Goal: Contribute content: Contribute content

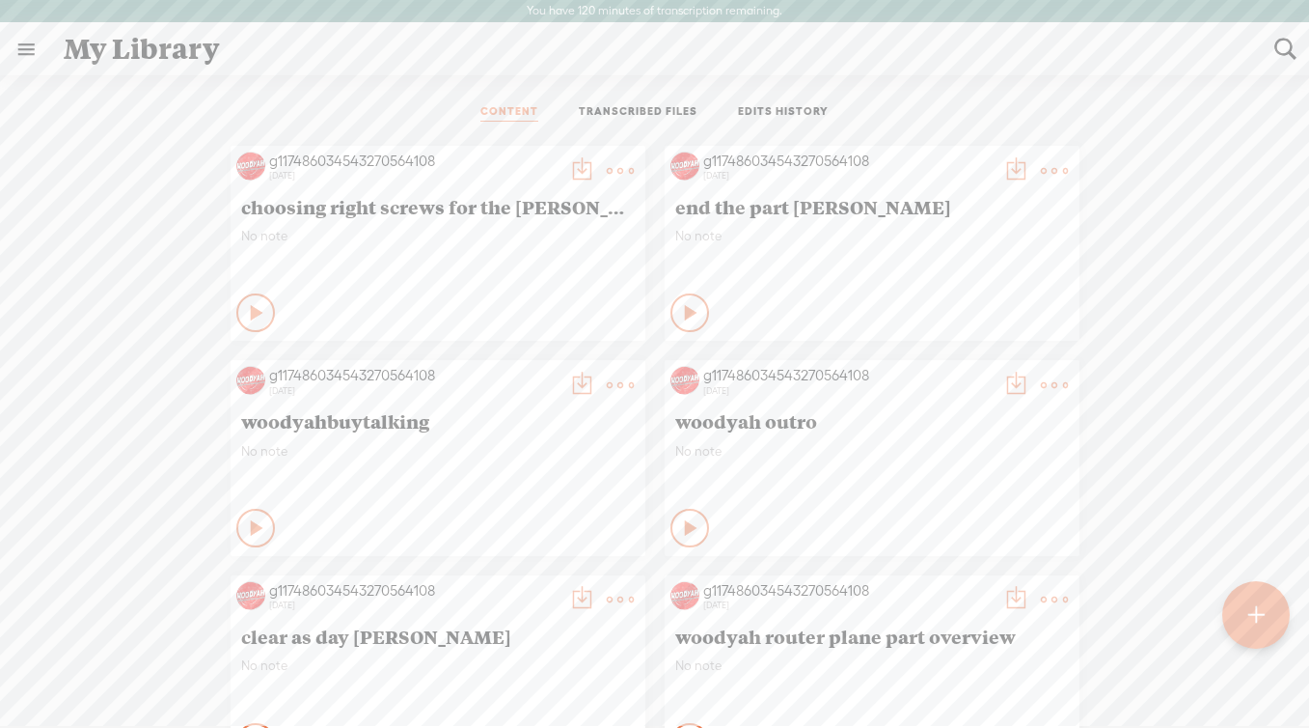
click at [1269, 621] on div at bounding box center [1256, 615] width 70 height 70
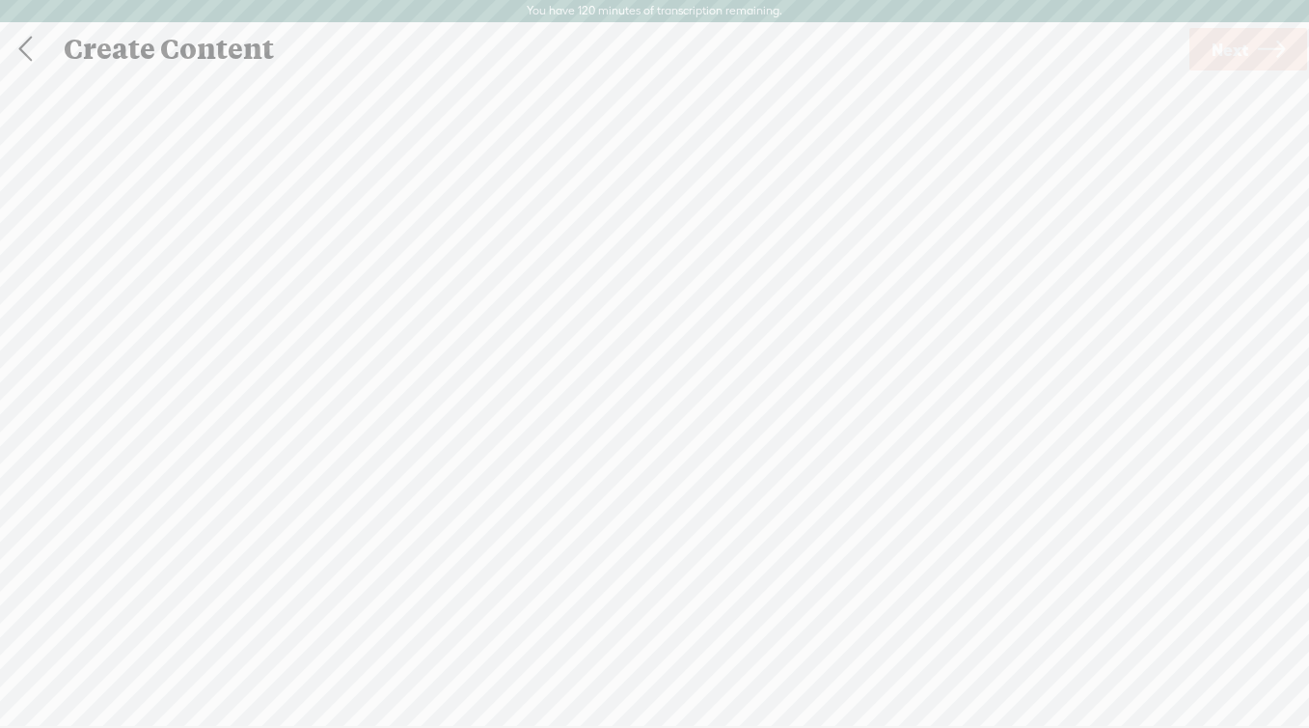
scroll to position [1, 0]
click at [757, 105] on div "Record Mode" at bounding box center [746, 96] width 175 height 48
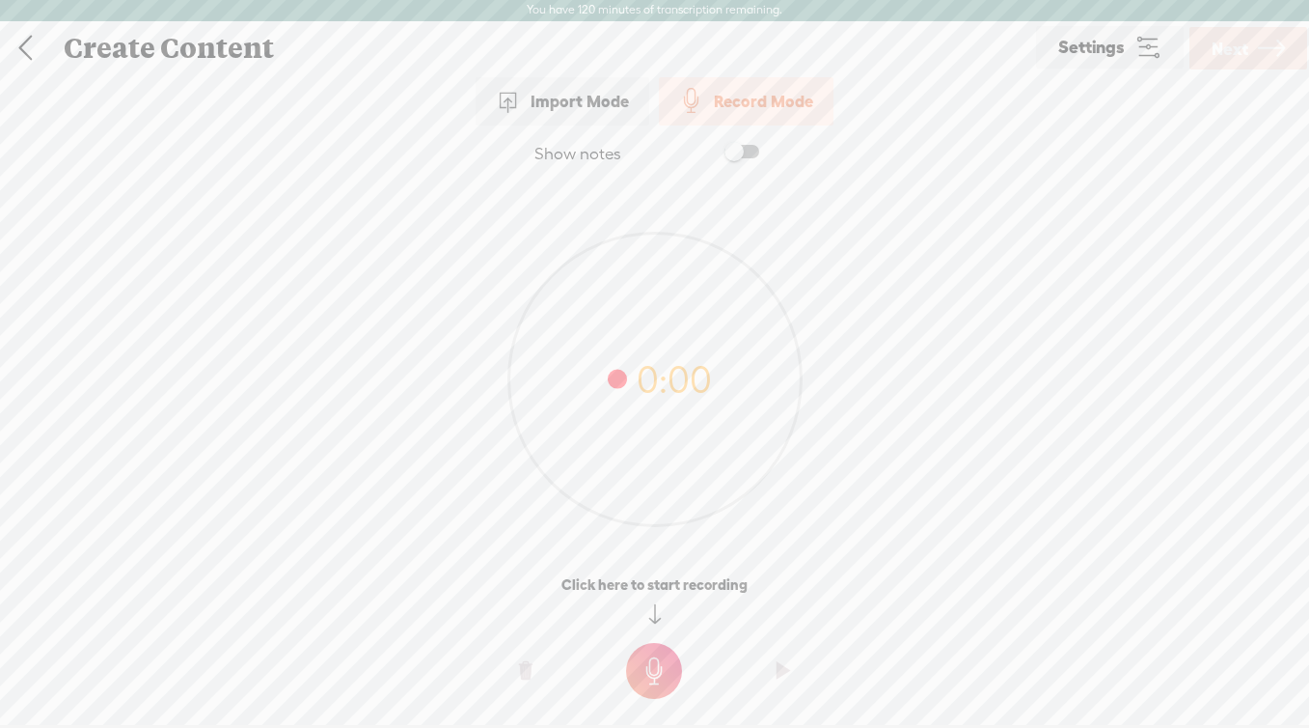
click at [573, 144] on div "Show notes" at bounding box center [578, 154] width 87 height 21
click at [745, 154] on span at bounding box center [742, 152] width 35 height 14
click at [608, 271] on textarea at bounding box center [655, 341] width 745 height 289
paste textarea "“Clink the beers—let’s plan the trip. From packing chaos to the moments that ma…"
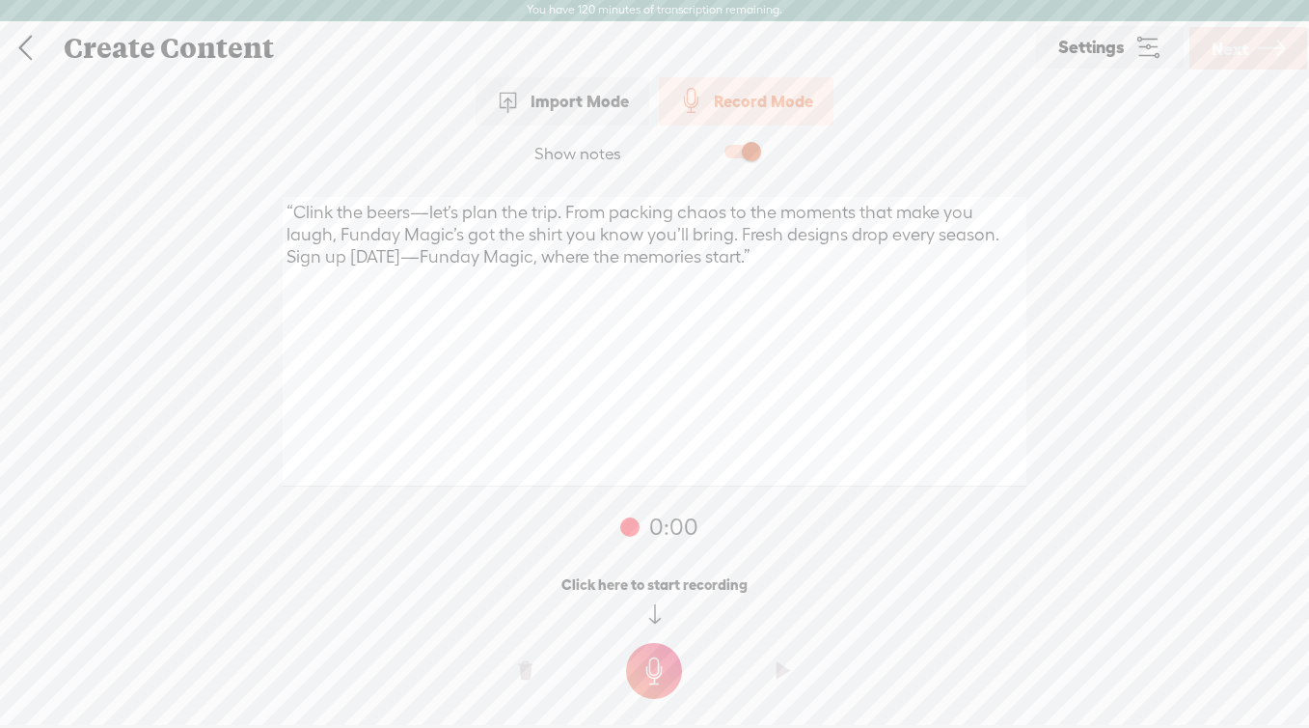
click at [666, 675] on t at bounding box center [654, 671] width 56 height 56
click at [666, 675] on t at bounding box center [654, 684] width 56 height 56
click at [791, 688] on o at bounding box center [783, 684] width 77 height 58
click at [527, 689] on t at bounding box center [526, 684] width 14 height 58
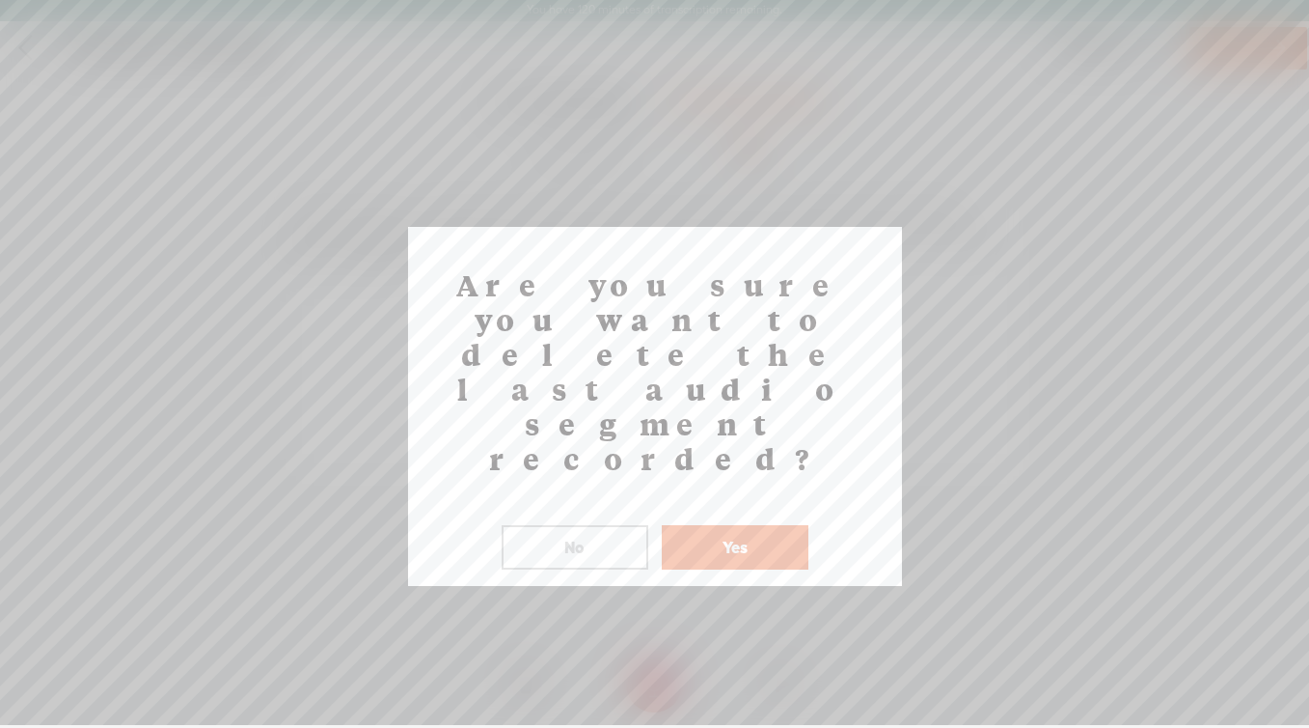
click at [720, 525] on button "Yes" at bounding box center [735, 547] width 147 height 44
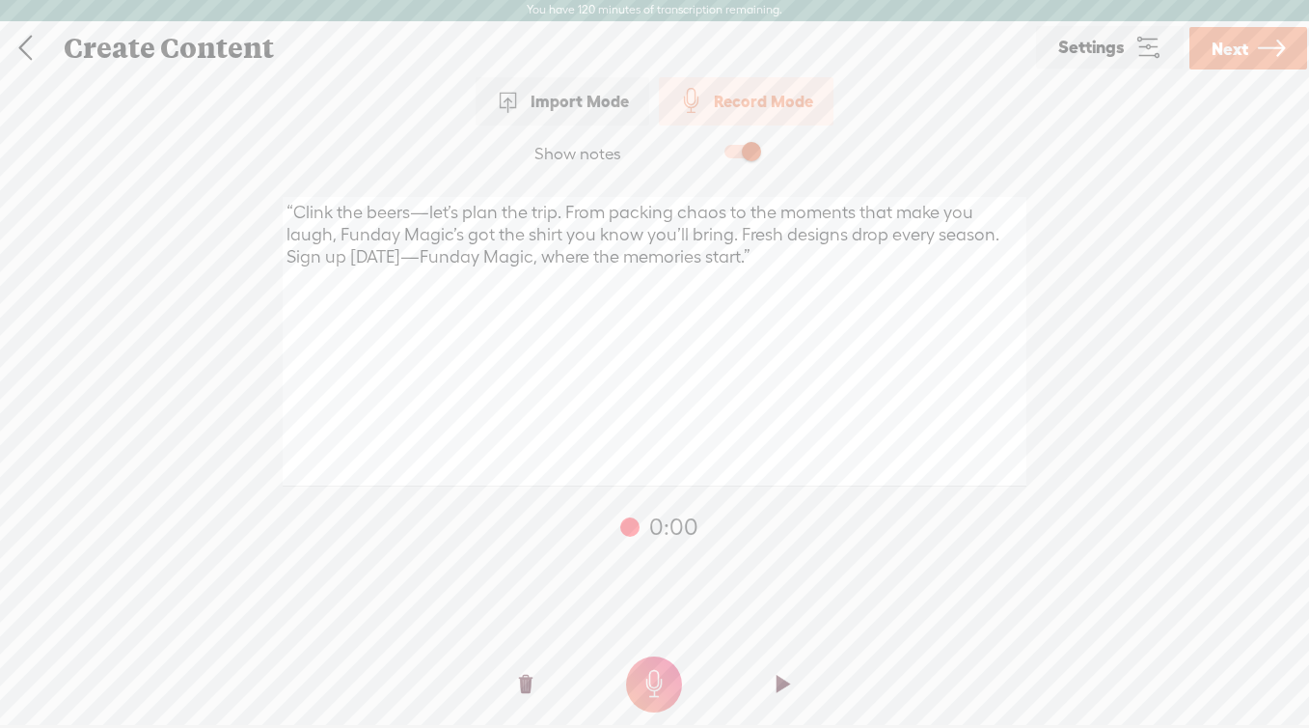
click at [665, 682] on t at bounding box center [654, 684] width 56 height 56
drag, startPoint x: 284, startPoint y: 240, endPoint x: 672, endPoint y: 244, distance: 387.9
click at [672, 244] on textarea "“Clink the beers—let’s plan the trip. From packing chaos to the moments that ma…" at bounding box center [655, 341] width 745 height 289
paste textarea "plan the trip, pack the fun, have some laughs. Funday Magic—where laughs turn i…"
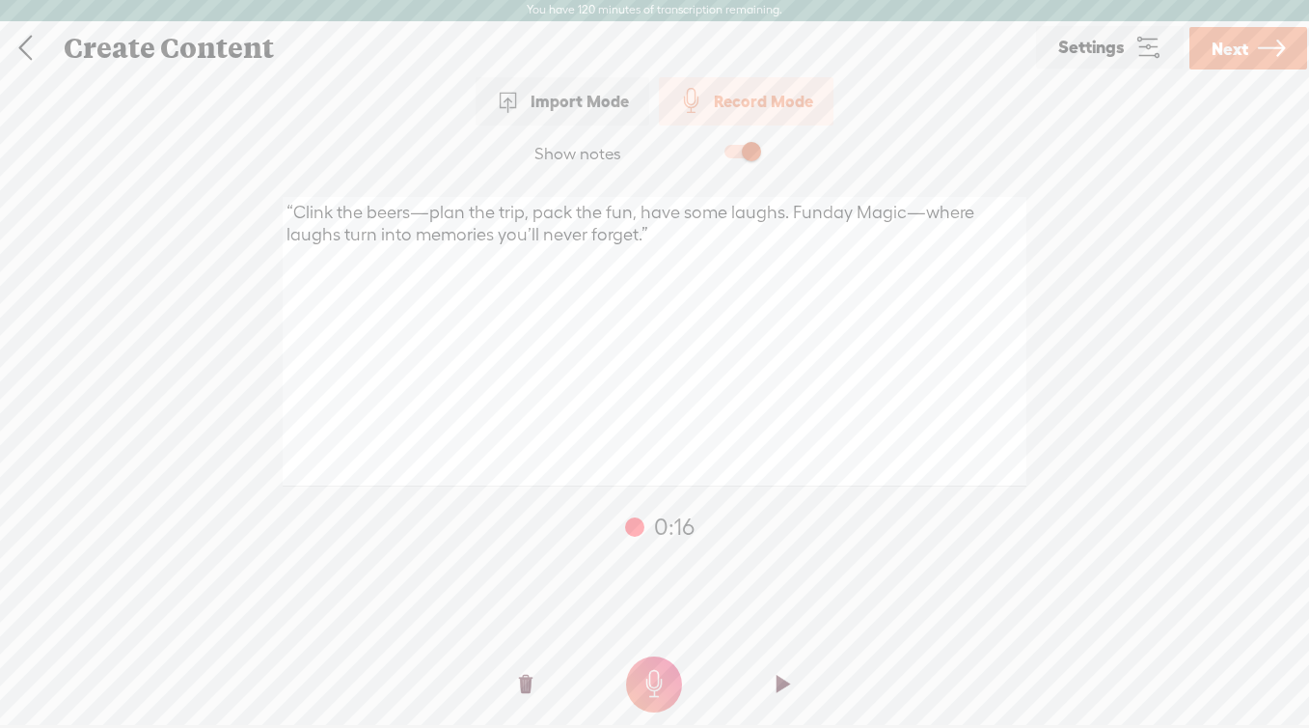
type textarea "“Clink the beers—plan the trip, pack the fun, have some laughs. Funday Magic—wh…"
click at [531, 686] on t at bounding box center [526, 684] width 14 height 58
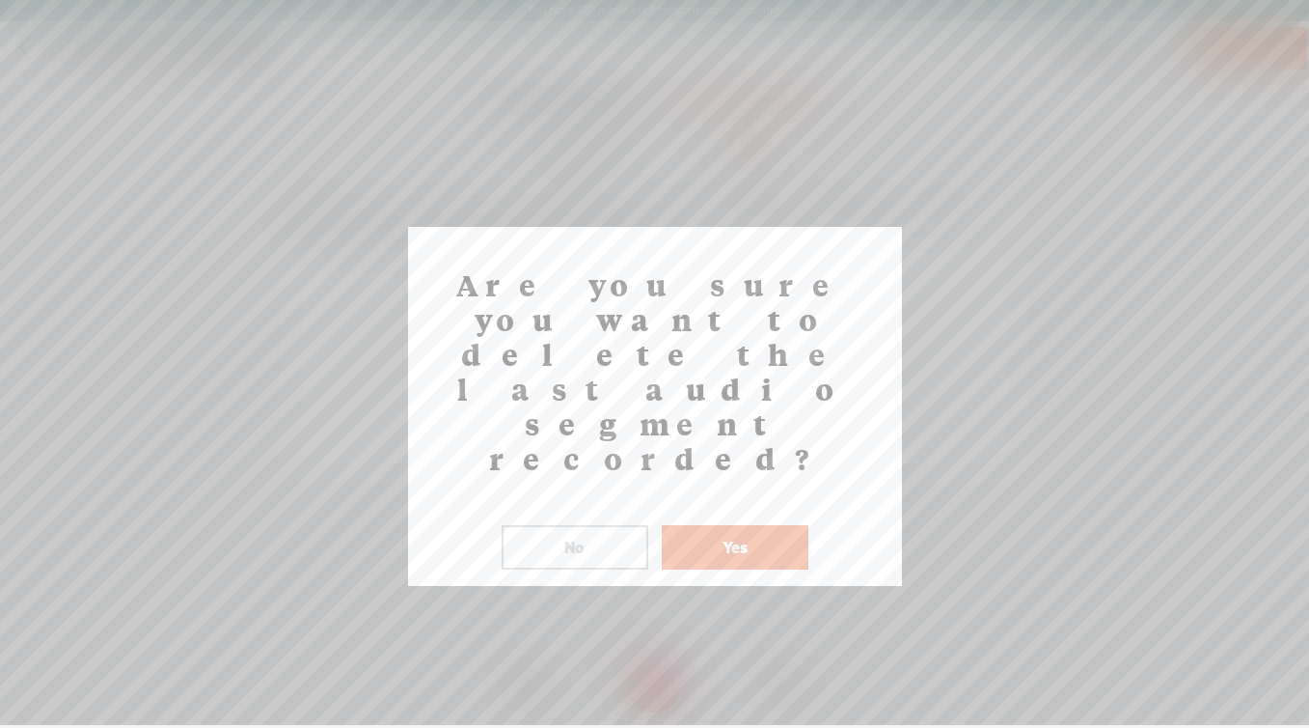
click at [730, 525] on button "Yes" at bounding box center [735, 547] width 147 height 44
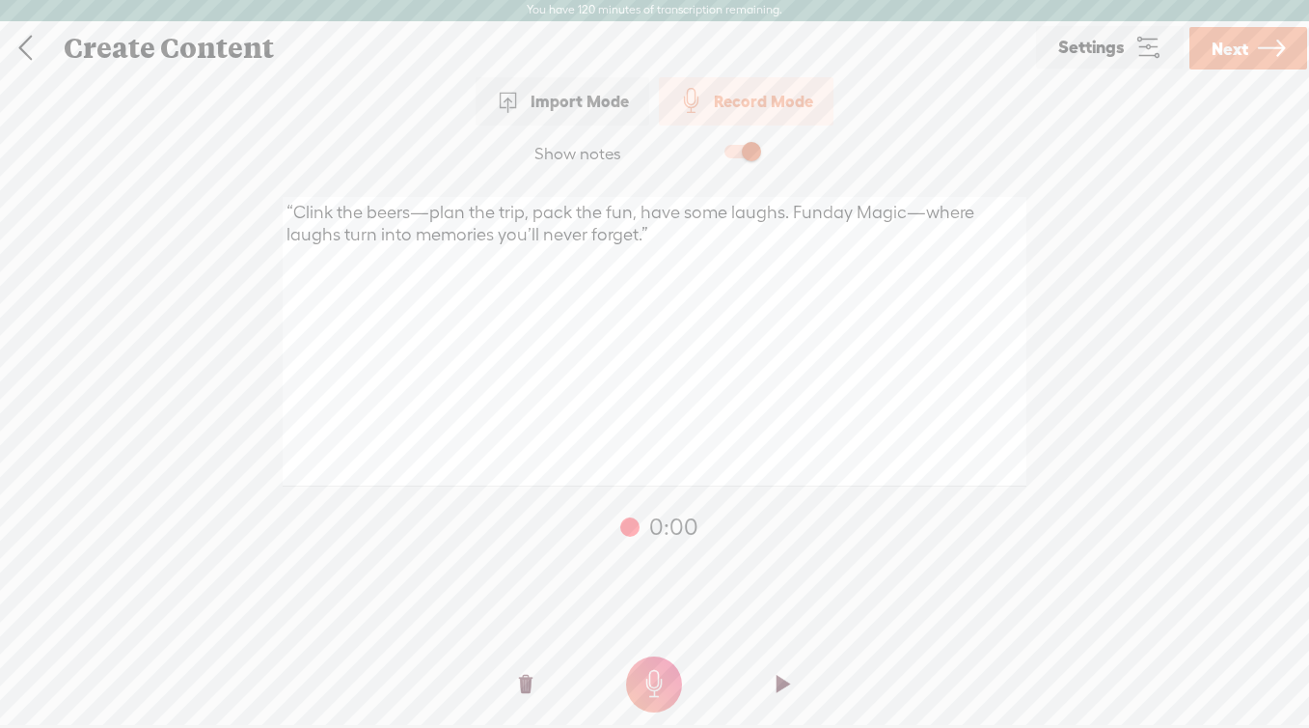
click at [654, 667] on t at bounding box center [654, 684] width 56 height 56
click at [1270, 43] on icon at bounding box center [1271, 48] width 27 height 49
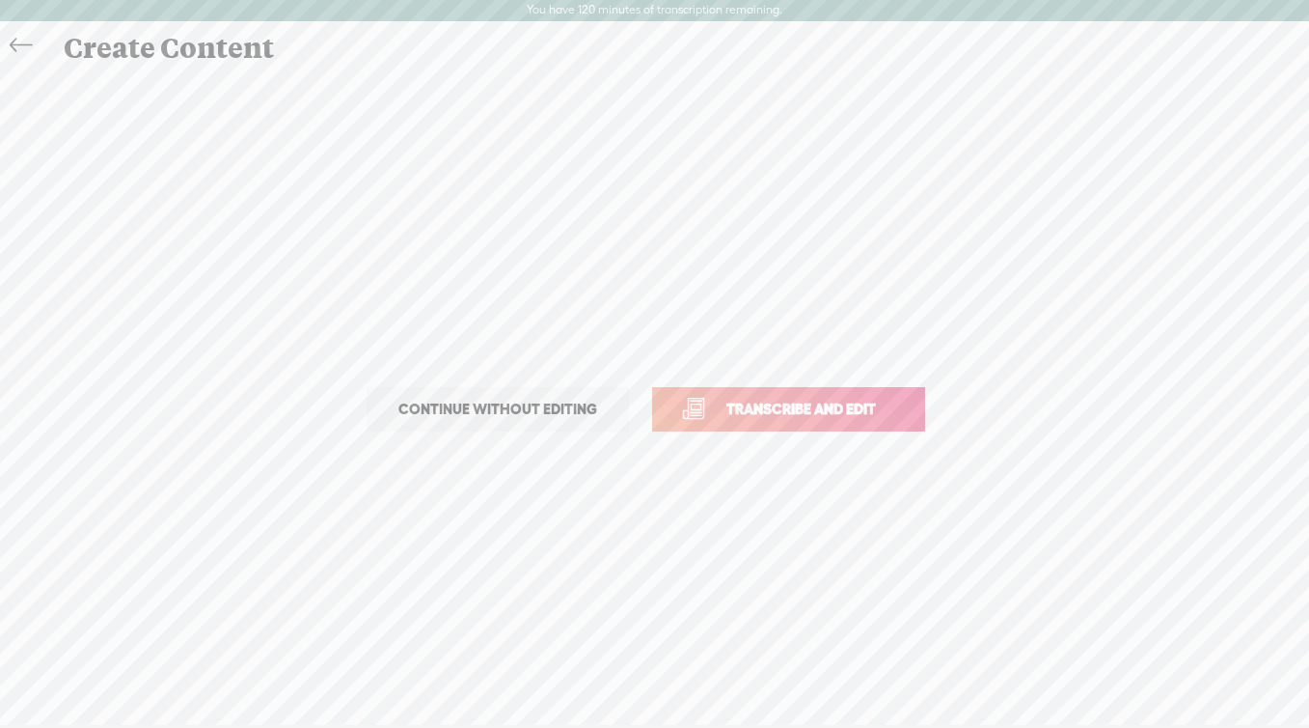
click at [529, 414] on span "Continue without editing" at bounding box center [497, 409] width 239 height 27
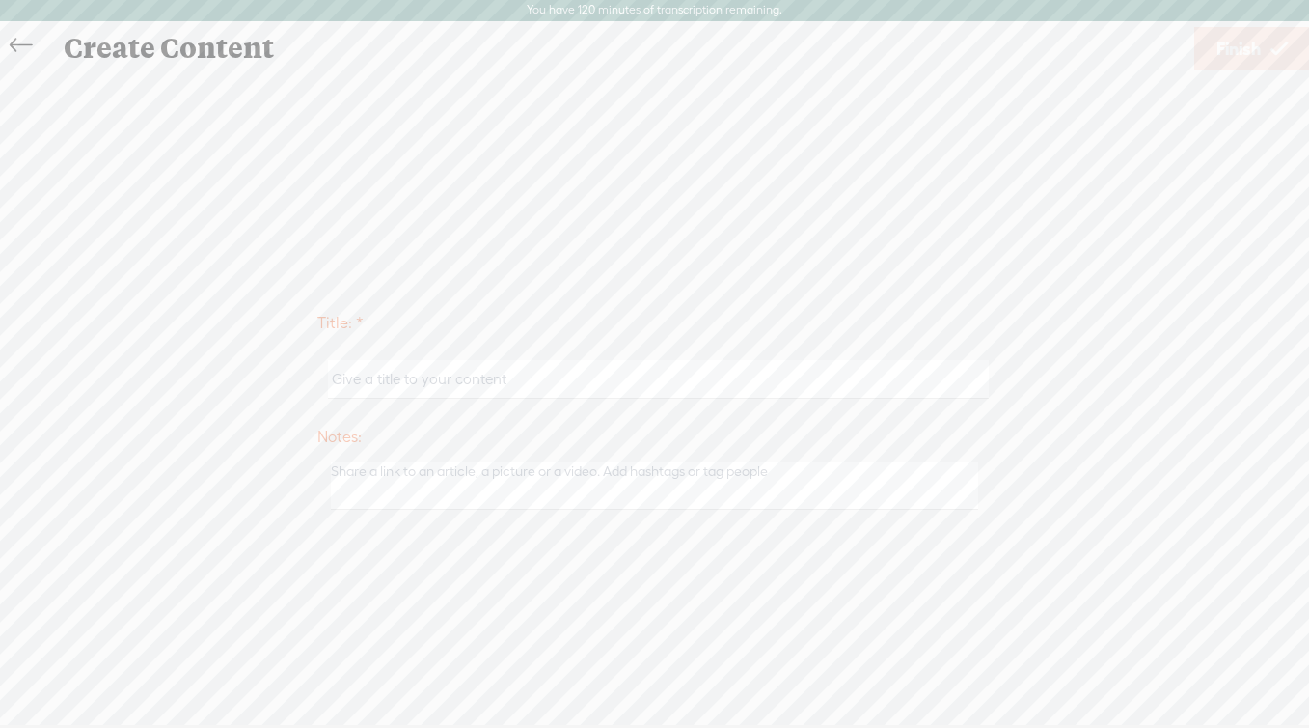
click at [589, 374] on input "text" at bounding box center [658, 379] width 661 height 38
type input "funday"
click at [1223, 57] on span "Finish" at bounding box center [1239, 48] width 44 height 49
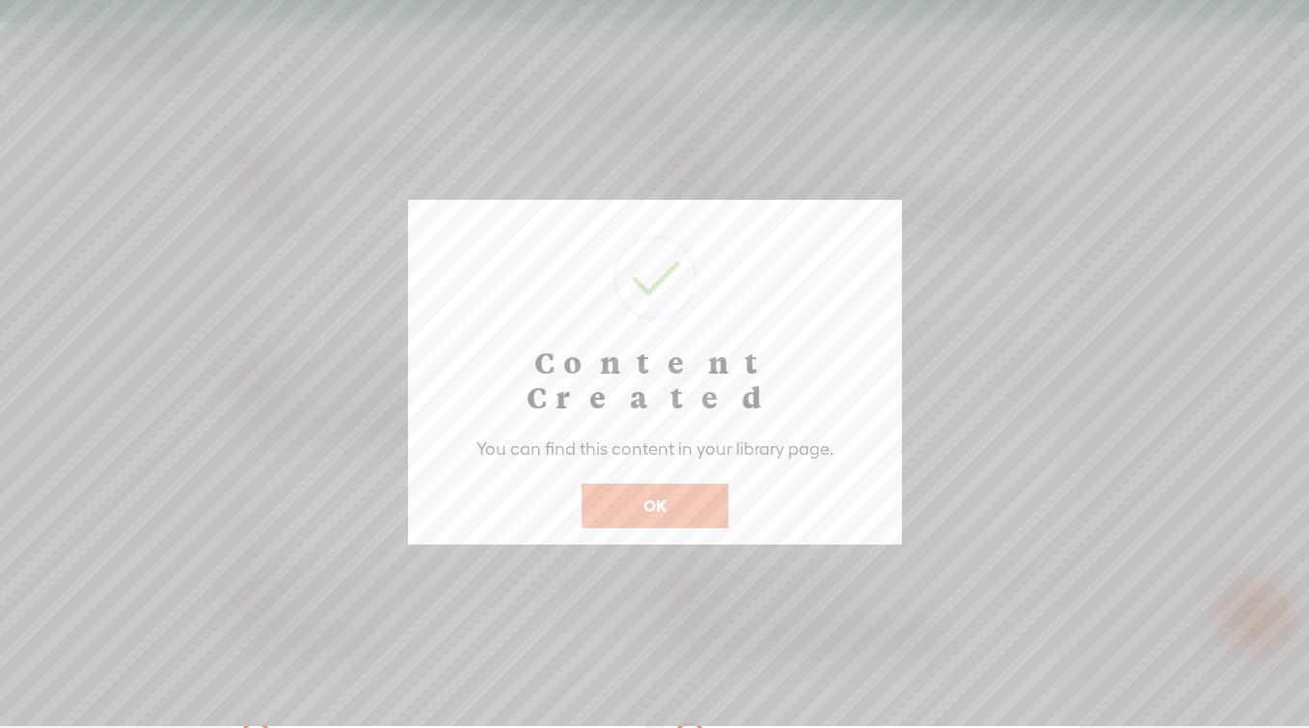
click at [673, 483] on button "OK" at bounding box center [655, 505] width 147 height 44
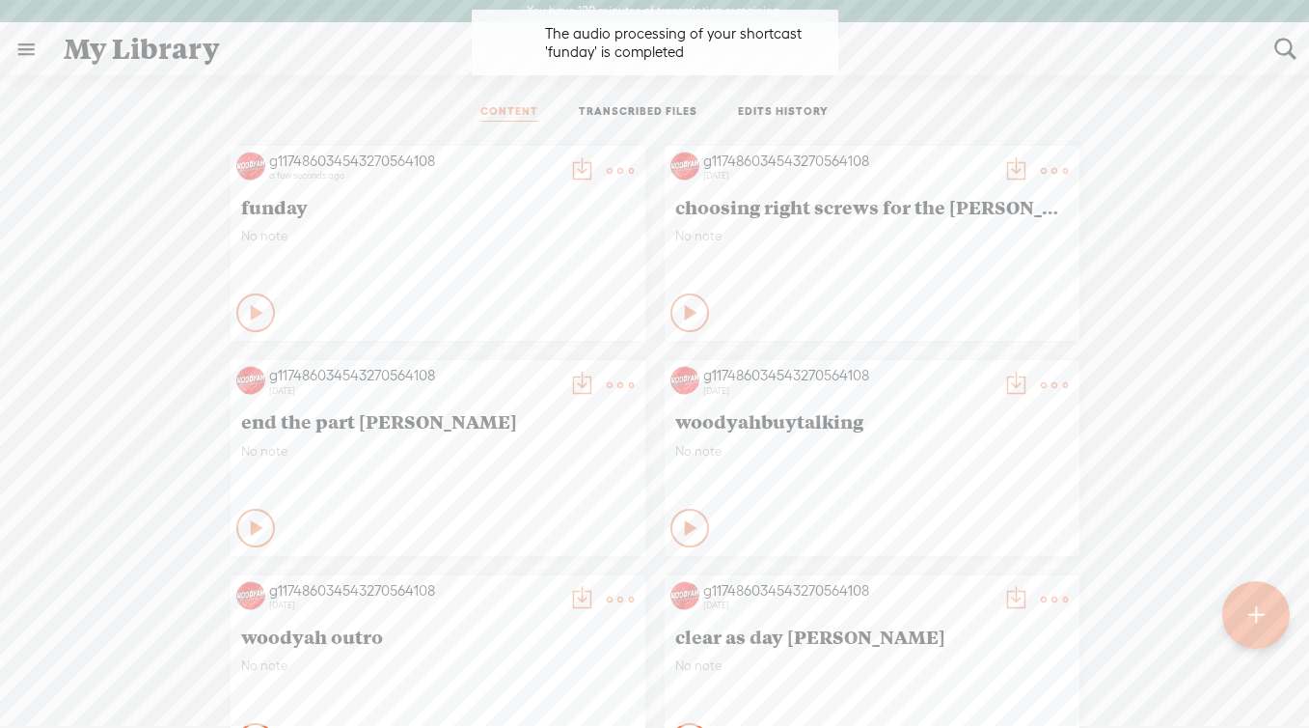
click at [576, 167] on t at bounding box center [581, 170] width 27 height 27
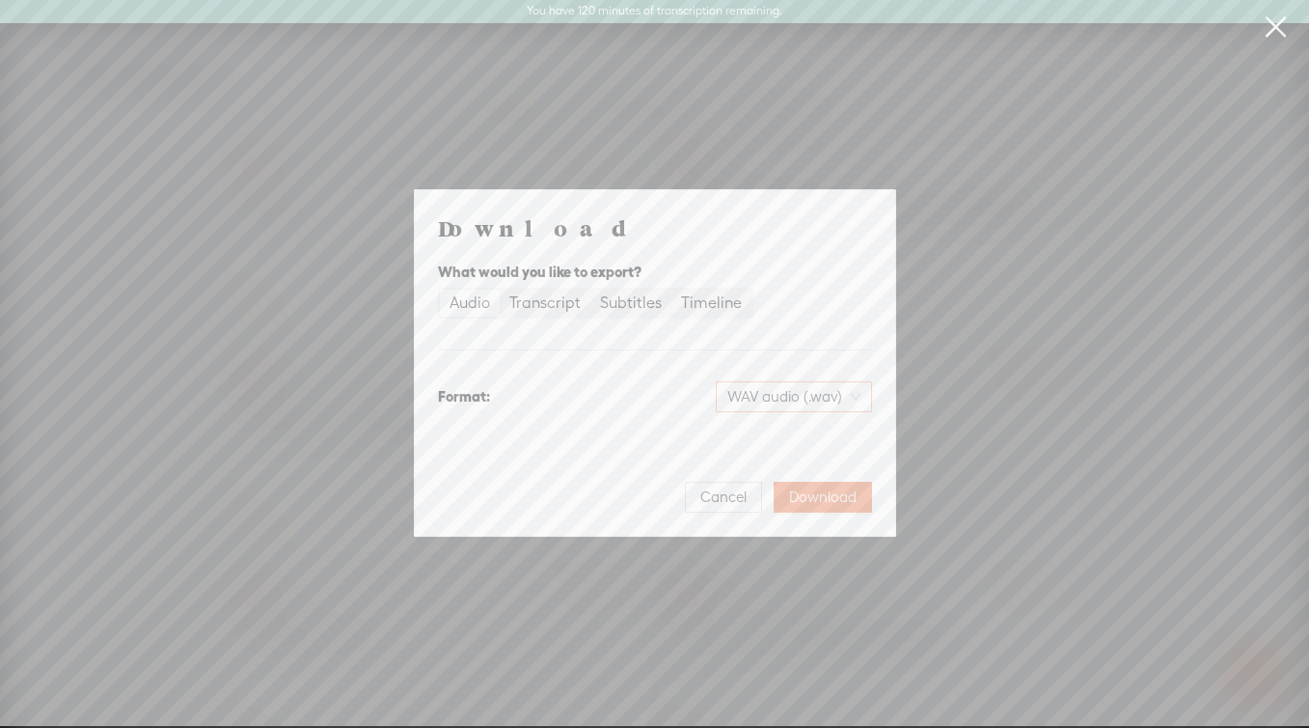
click at [816, 405] on span "WAV audio (.wav)" at bounding box center [794, 396] width 133 height 29
click at [813, 439] on div "MP3 audio (.mp3)" at bounding box center [777, 436] width 157 height 19
click at [820, 492] on span "Download" at bounding box center [823, 496] width 68 height 19
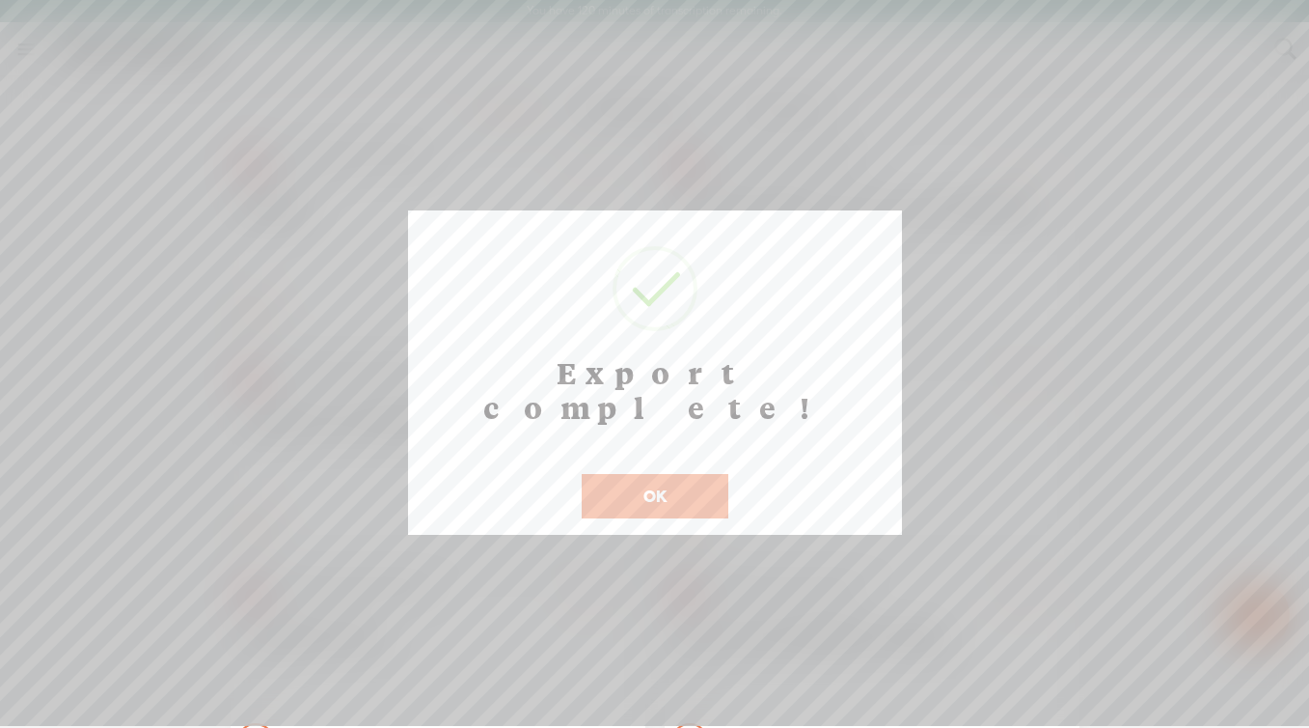
click at [694, 474] on button "OK" at bounding box center [655, 496] width 147 height 44
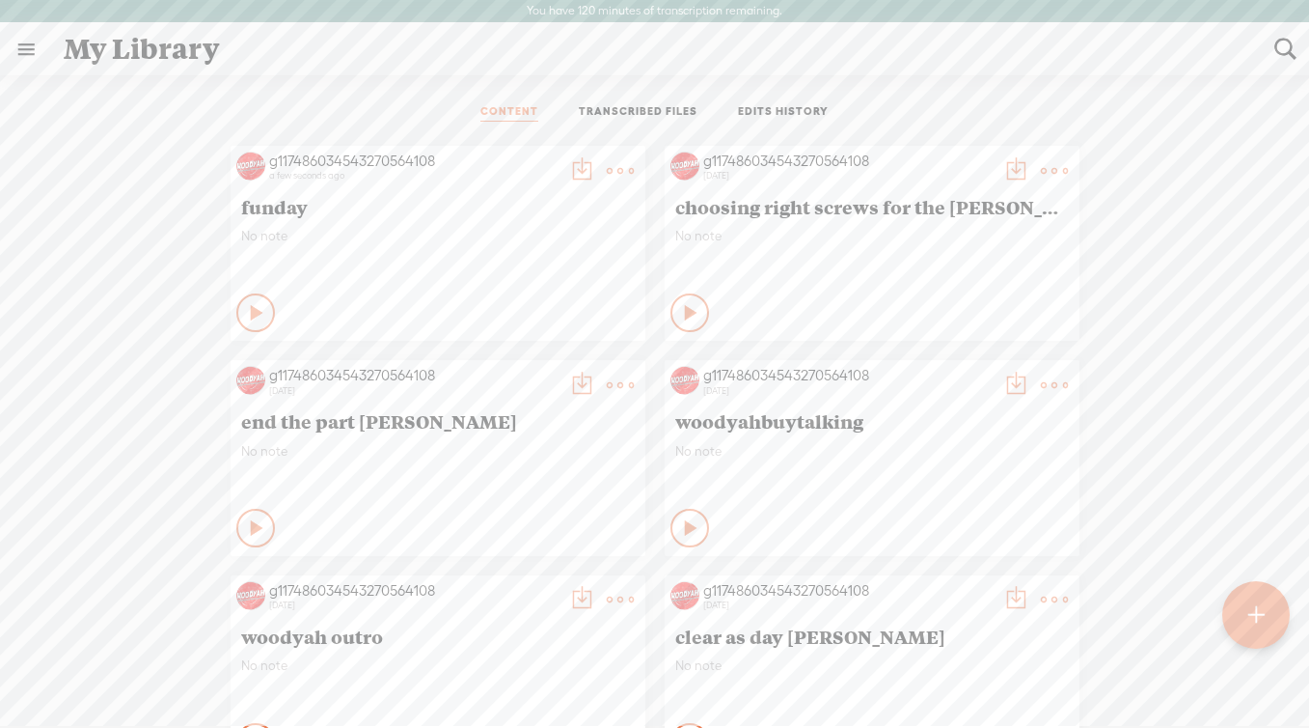
click at [580, 172] on t at bounding box center [581, 170] width 27 height 27
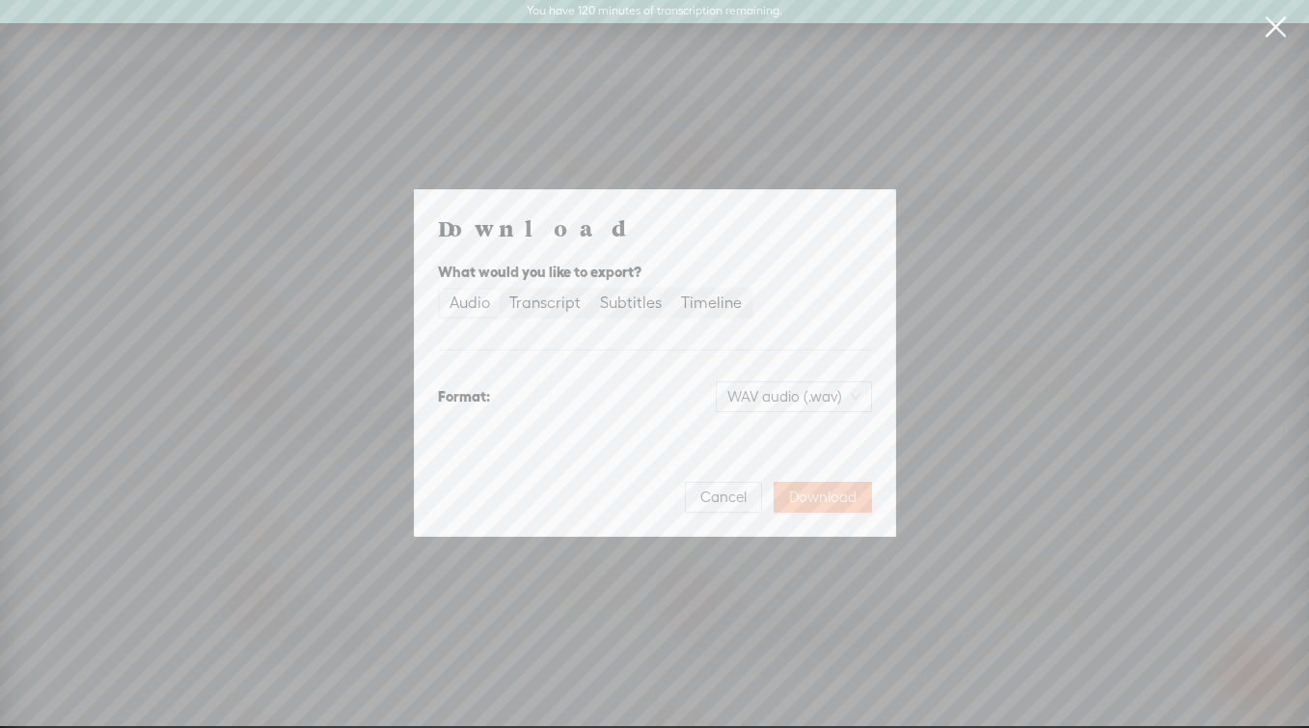
click at [807, 499] on span "Download" at bounding box center [823, 496] width 68 height 19
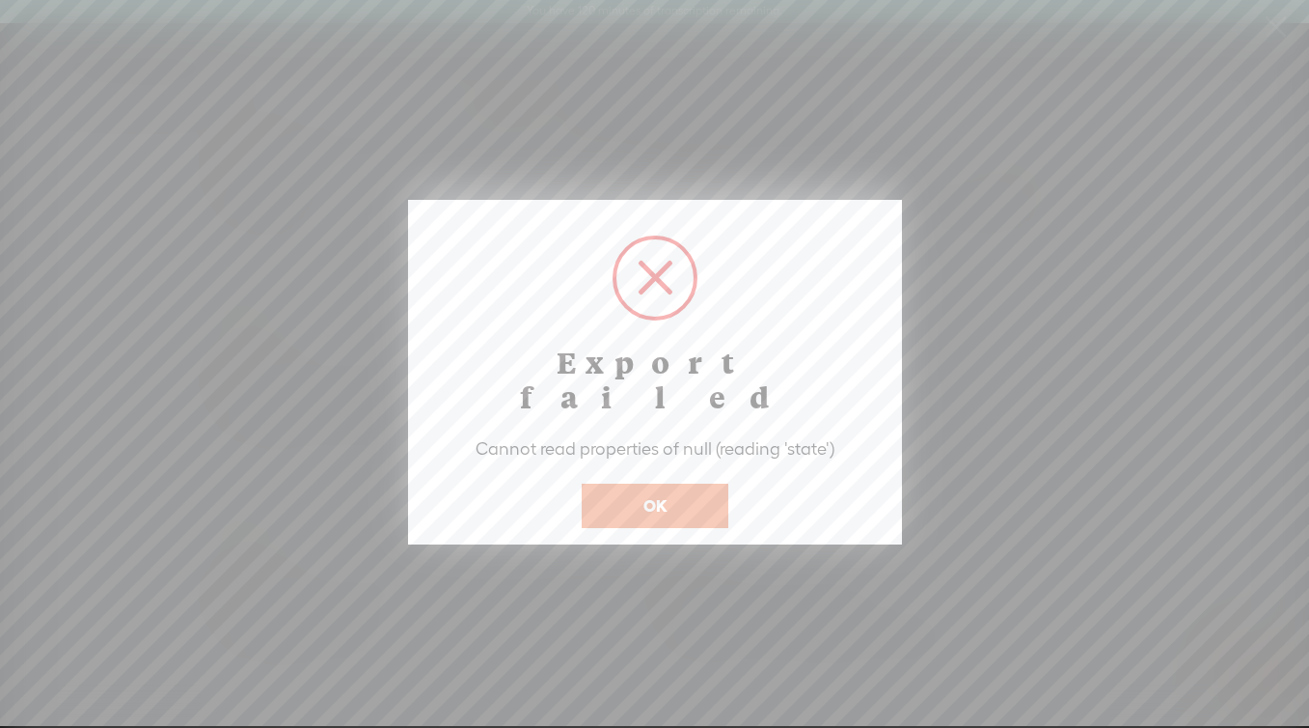
click at [647, 483] on button "OK" at bounding box center [655, 505] width 147 height 44
